Goal: Task Accomplishment & Management: Complete application form

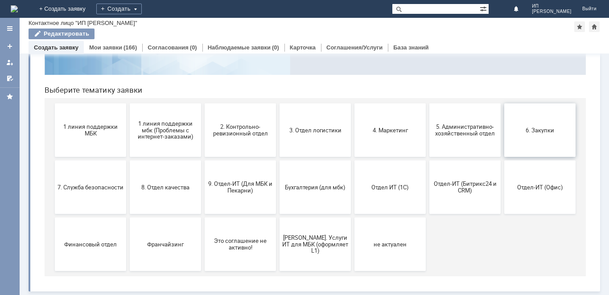
click at [541, 131] on span "6. Закупки" at bounding box center [540, 130] width 66 height 7
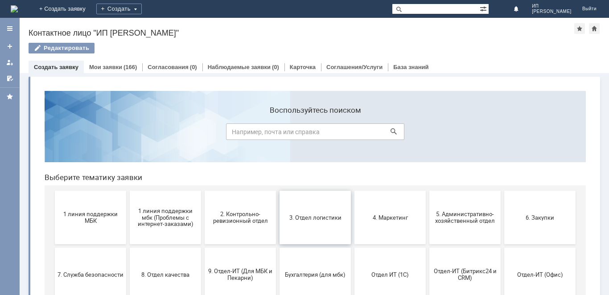
click at [313, 224] on button "3. Отдел логистики" at bounding box center [314, 217] width 71 height 53
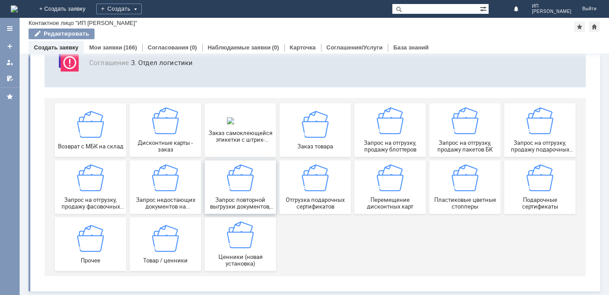
scroll to position [70, 0]
click at [397, 131] on img at bounding box center [390, 120] width 27 height 27
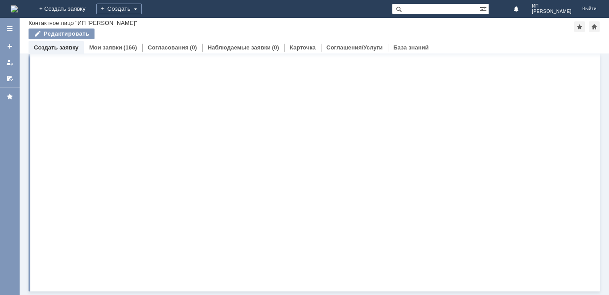
scroll to position [0, 0]
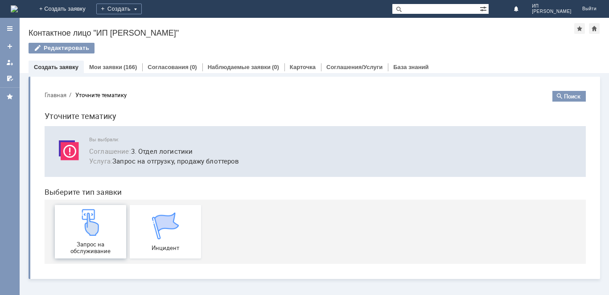
click at [87, 238] on div "Запрос на обслуживание" at bounding box center [91, 231] width 66 height 45
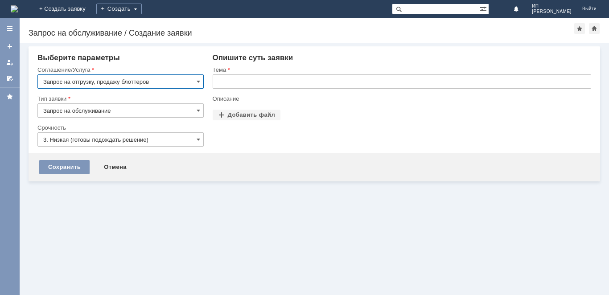
click at [107, 140] on input "3. Низкая (готовы подождать решение)" at bounding box center [120, 139] width 166 height 14
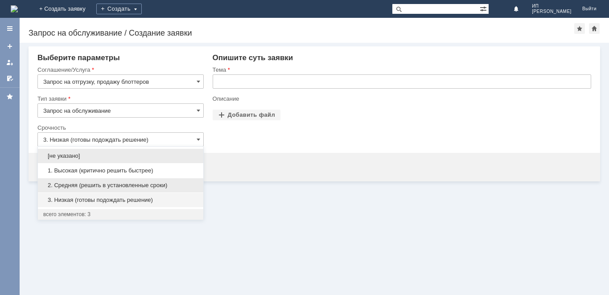
click at [88, 182] on span "2. Средняя (решить в установленные сроки)" at bounding box center [120, 185] width 155 height 7
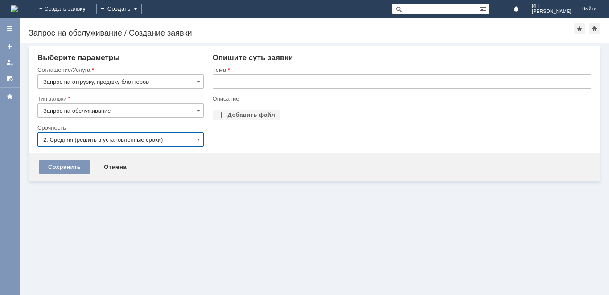
type input "2. Средняя (решить в установленные сроки)"
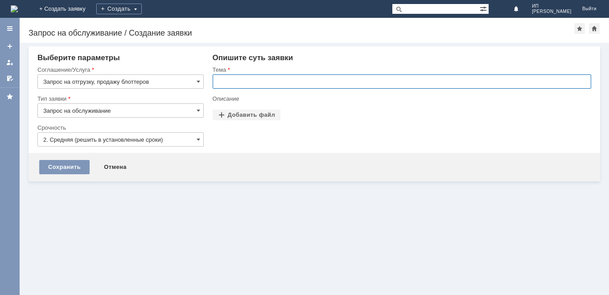
click at [263, 82] on input "text" at bounding box center [402, 81] width 378 height 14
type input ","
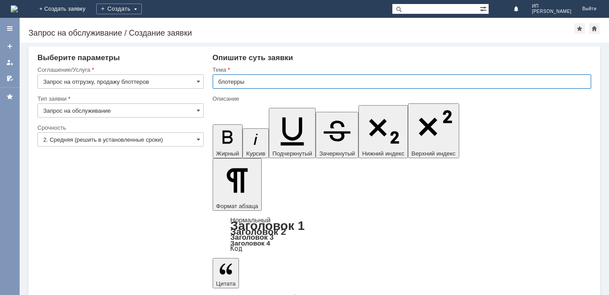
type input "блотерры"
